Goal: Check status: Check status

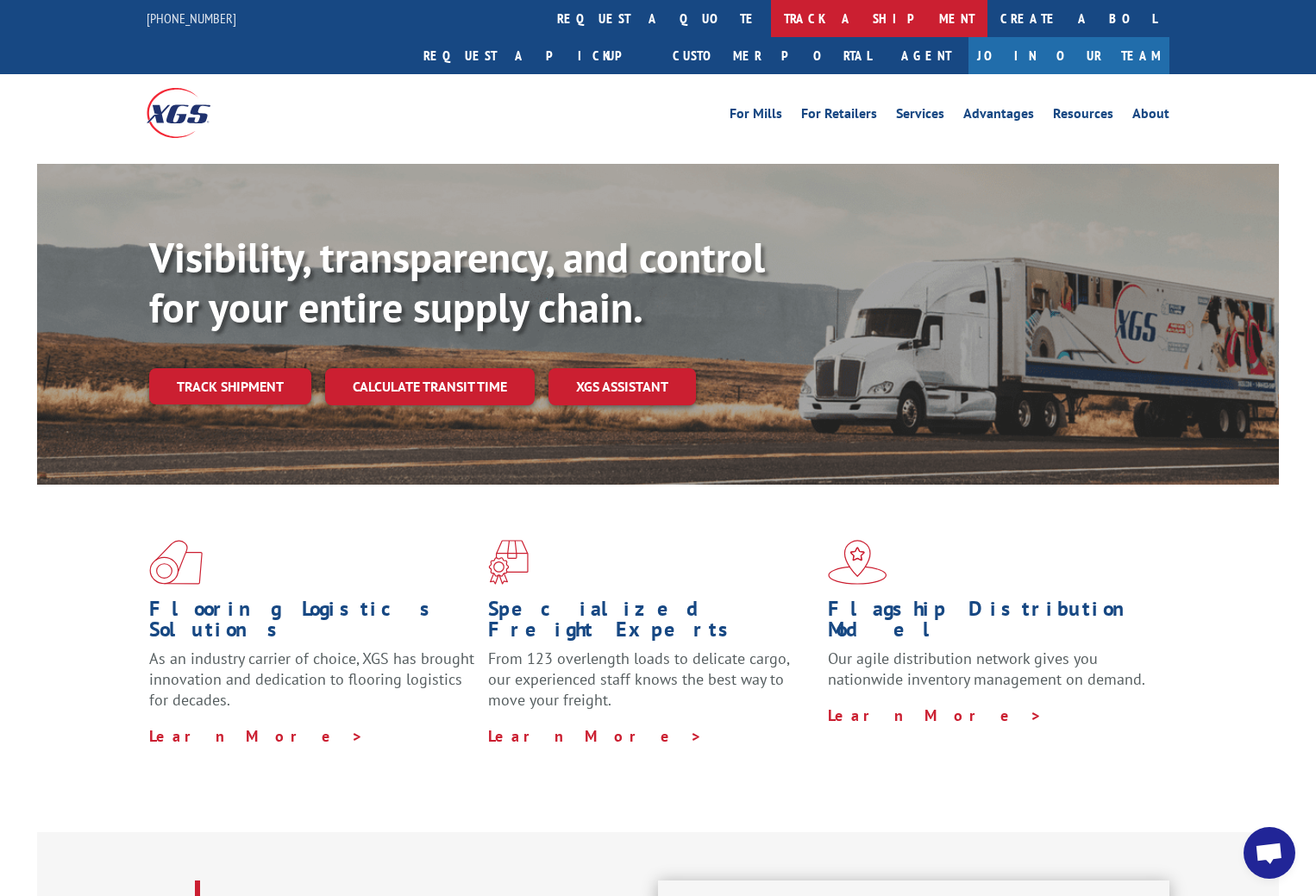
click at [771, 17] on link "track a shipment" at bounding box center [879, 18] width 217 height 37
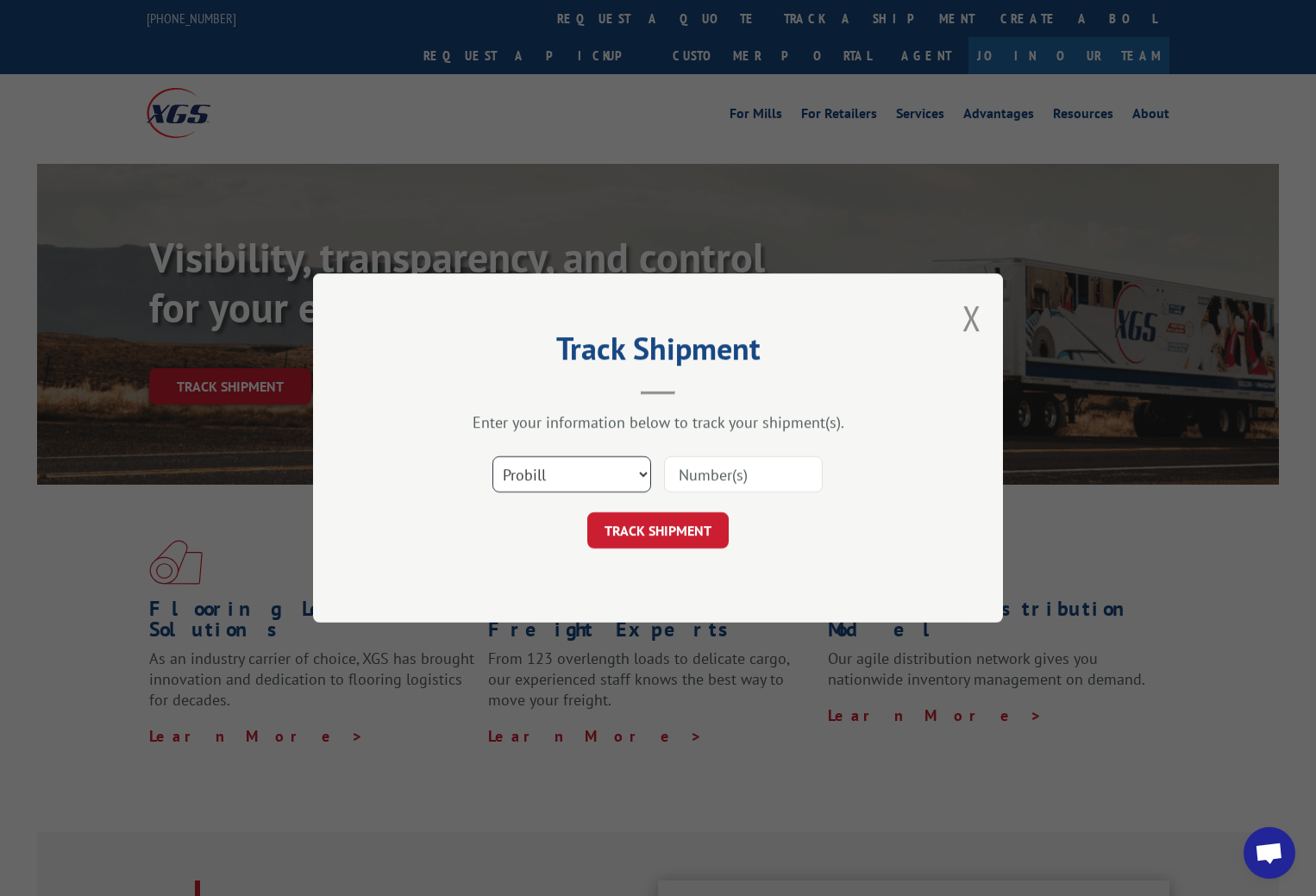
click at [641, 471] on select "Select category... Probill BOL PO" at bounding box center [572, 473] width 159 height 36
click at [732, 474] on input at bounding box center [743, 473] width 159 height 36
type input "5909910"
click at [676, 532] on button "TRACK SHIPMENT" at bounding box center [658, 529] width 142 height 36
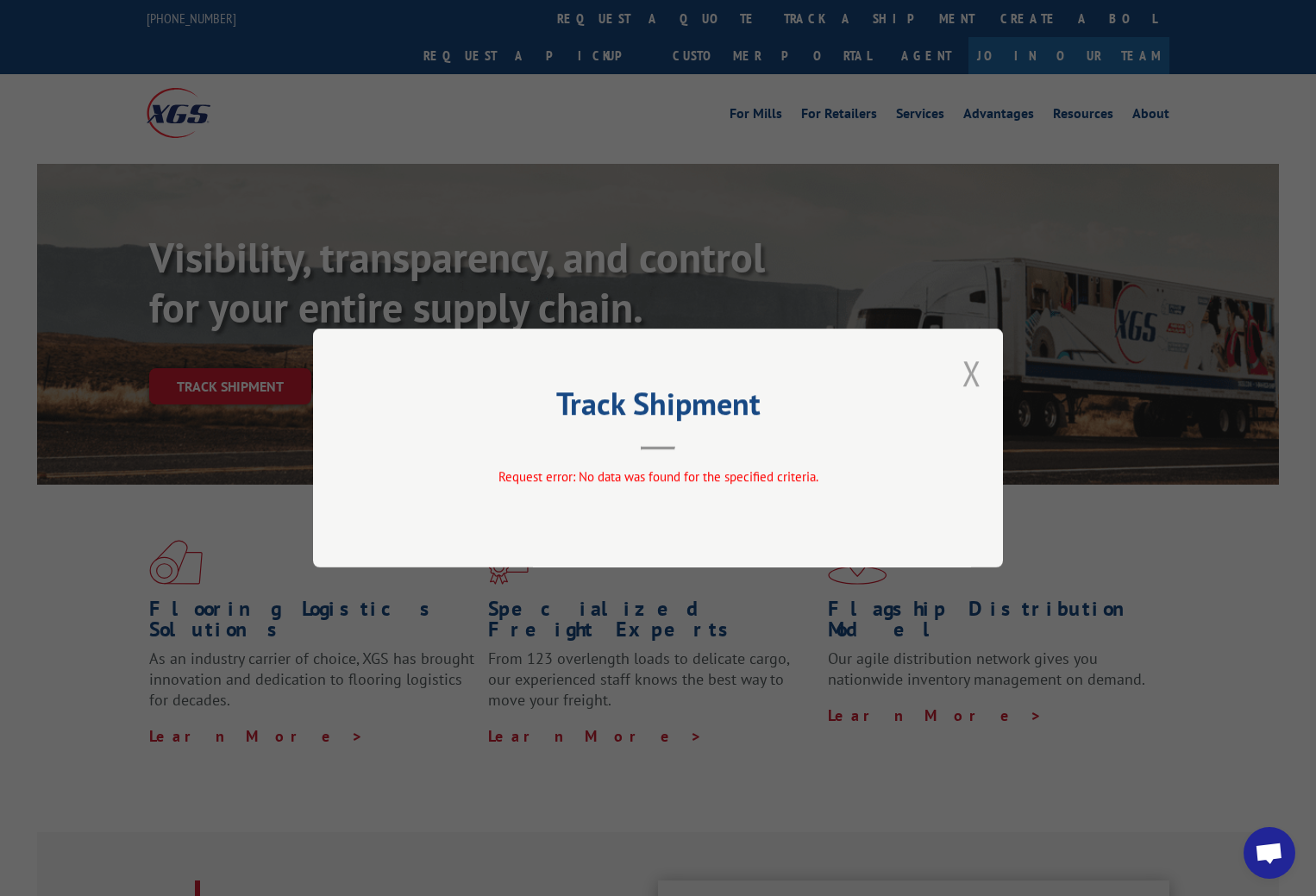
click at [972, 371] on button "Close modal" at bounding box center [971, 373] width 19 height 46
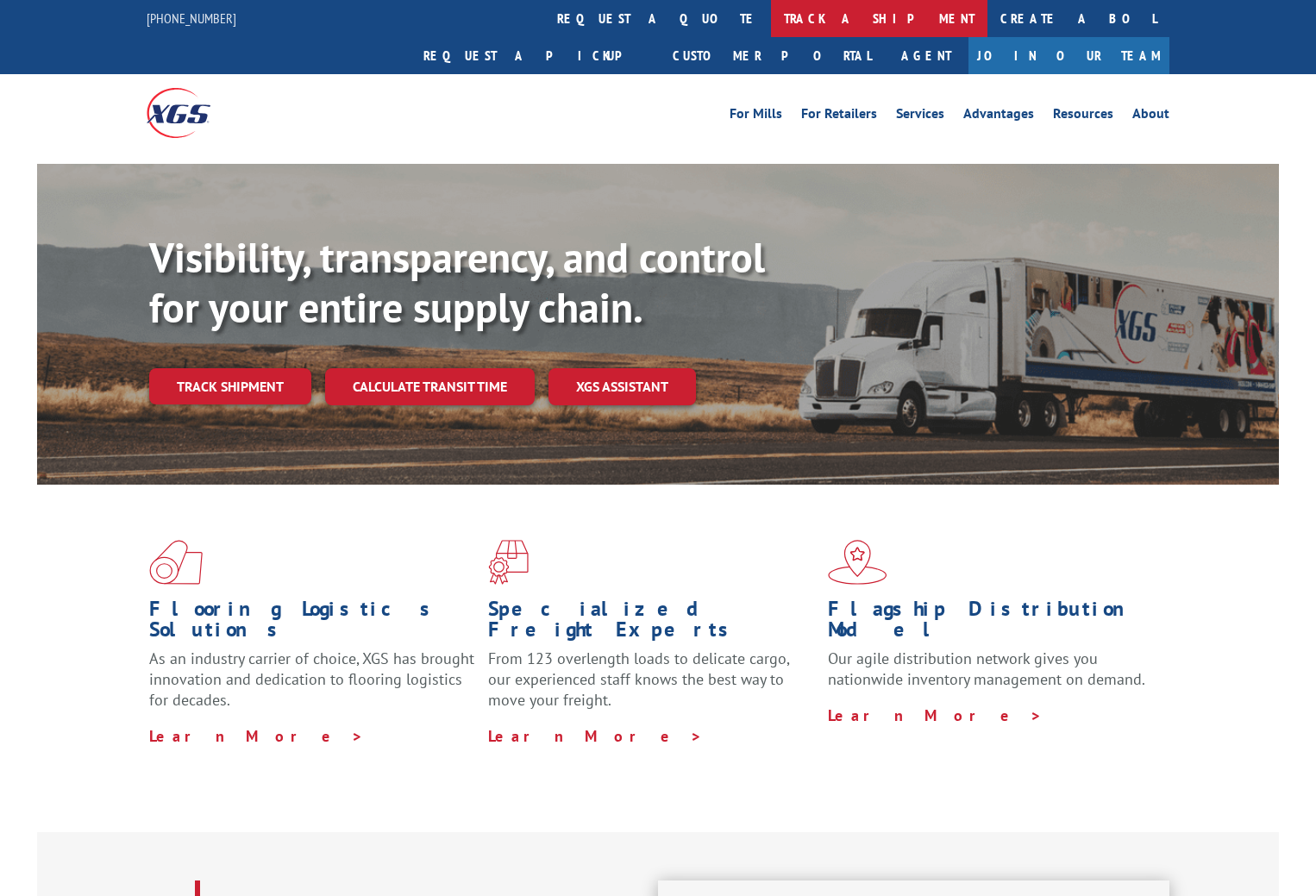
click at [771, 11] on link "track a shipment" at bounding box center [879, 18] width 217 height 37
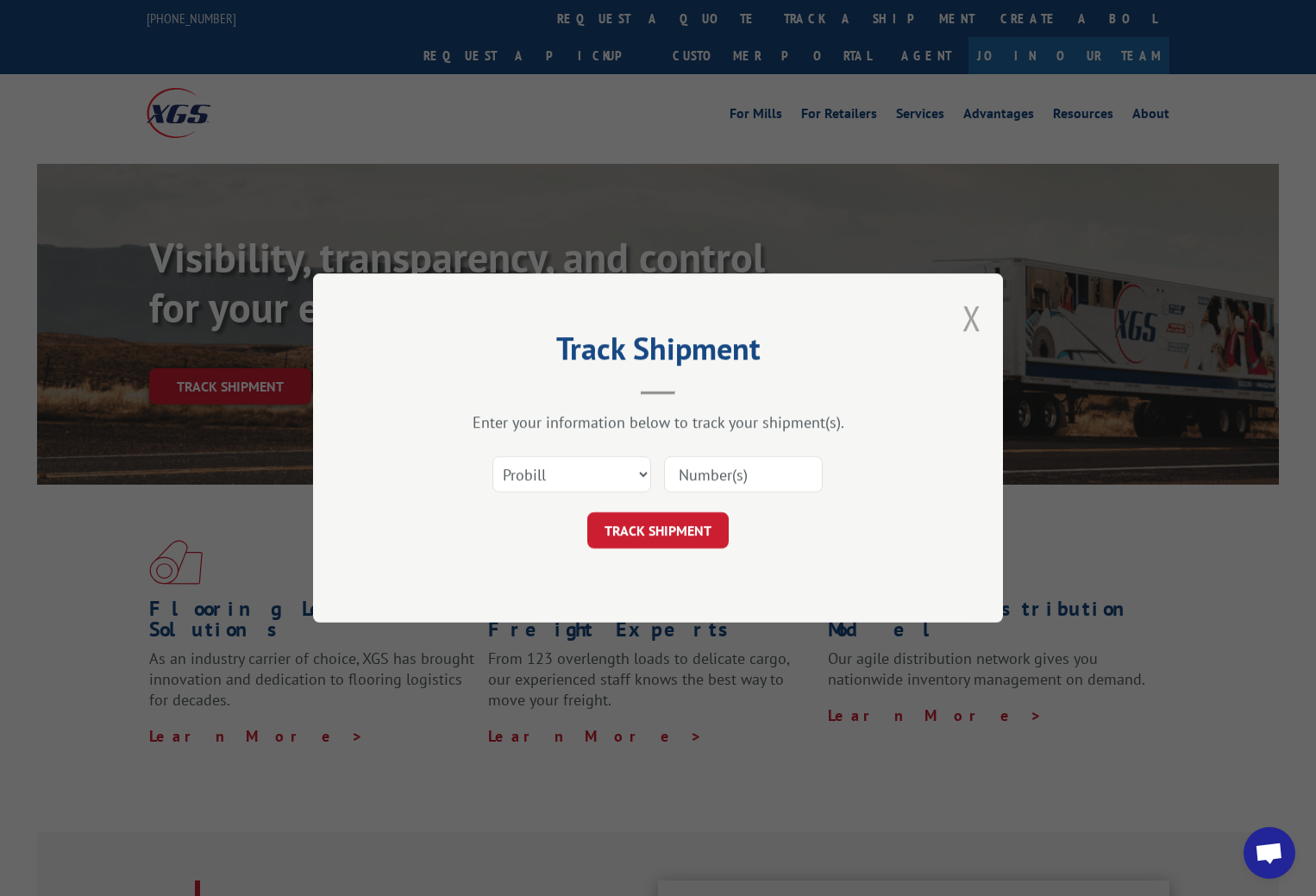
click at [973, 314] on button "Close modal" at bounding box center [971, 318] width 19 height 46
